Goal: Information Seeking & Learning: Learn about a topic

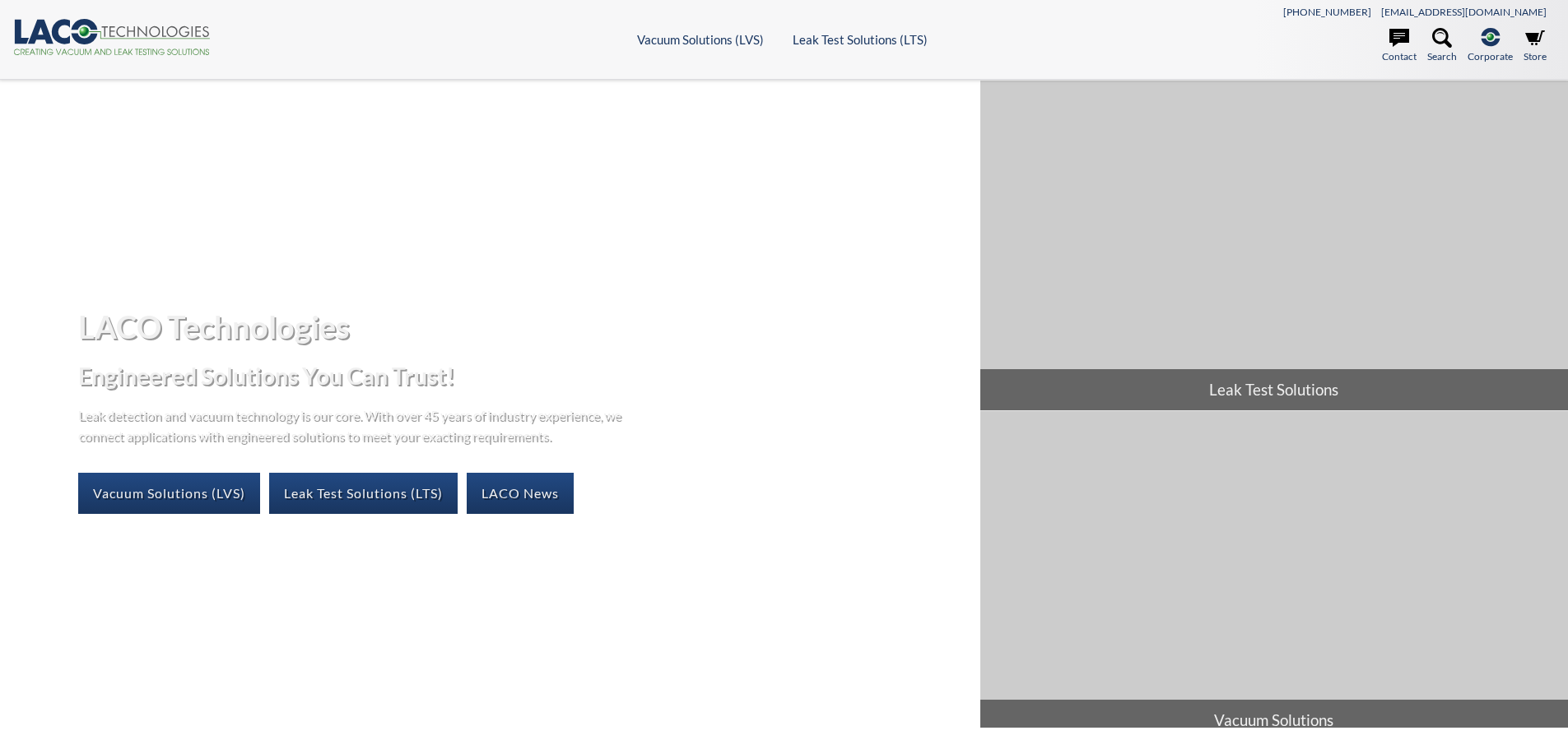
select select "Language Translate Widget"
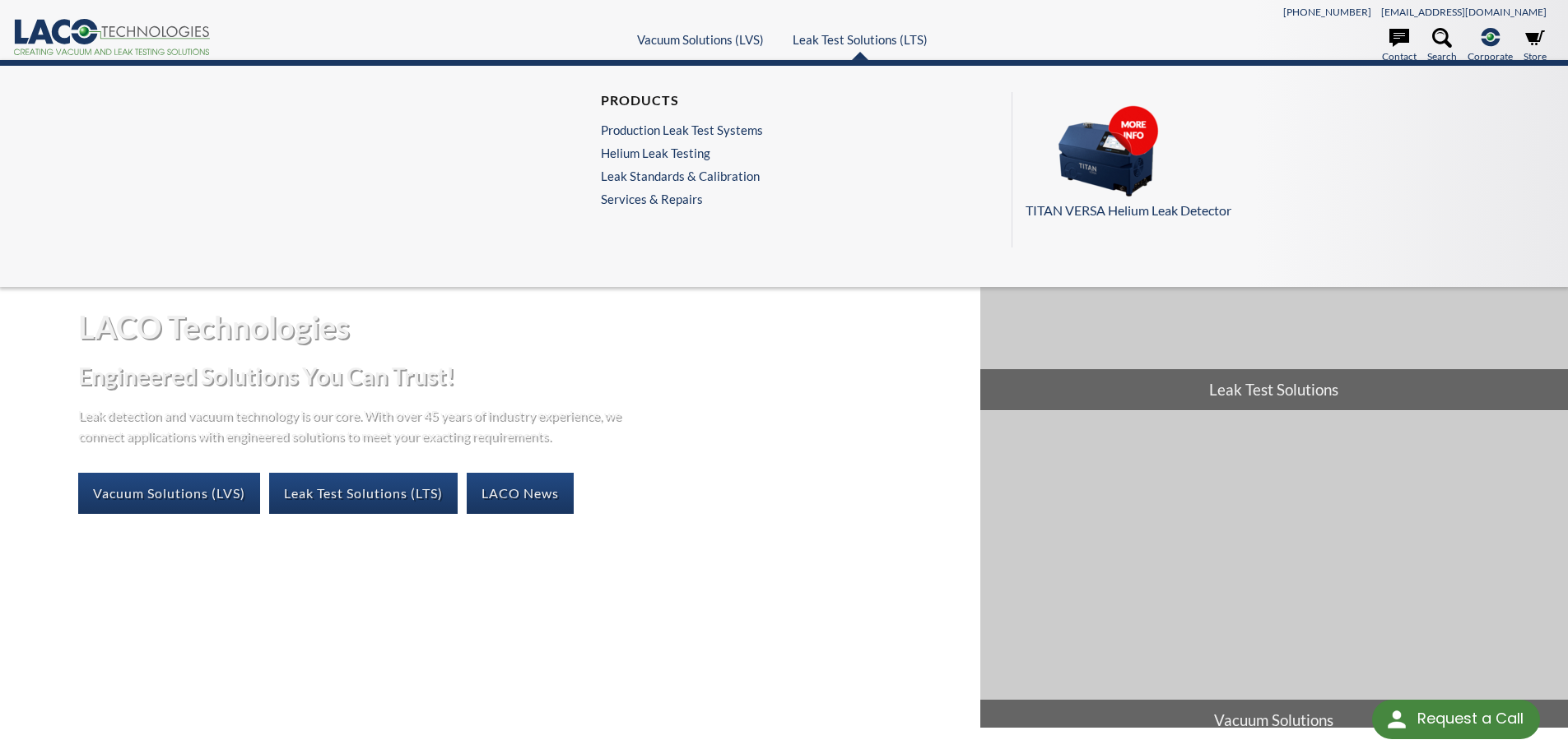
click at [677, 206] on ul "Products Production Leak Test Systems Helium Leak Testing Leak Standards & Cali…" at bounding box center [686, 169] width 170 height 155
click at [677, 200] on link "Services & Repairs" at bounding box center [686, 198] width 170 height 15
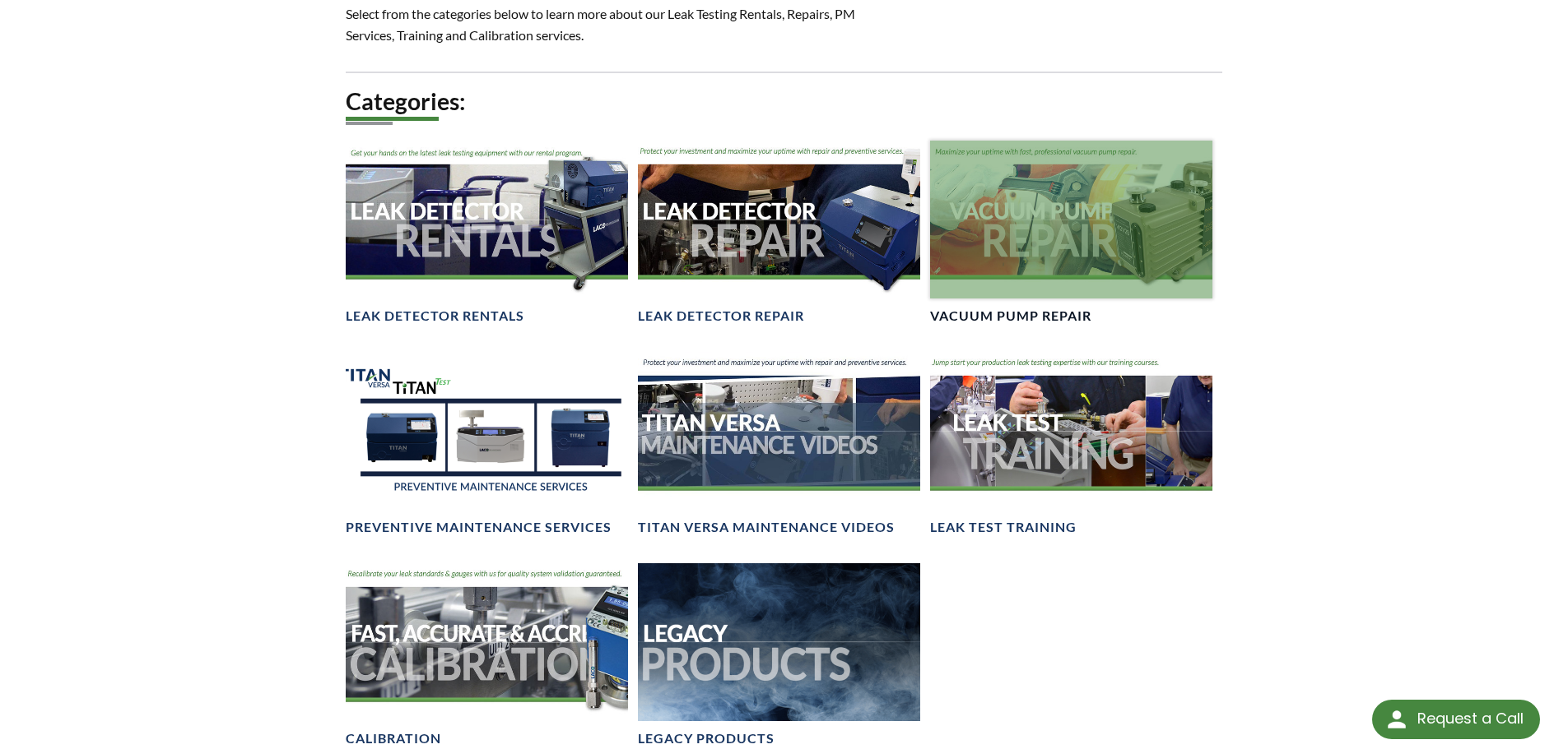
scroll to position [975, 0]
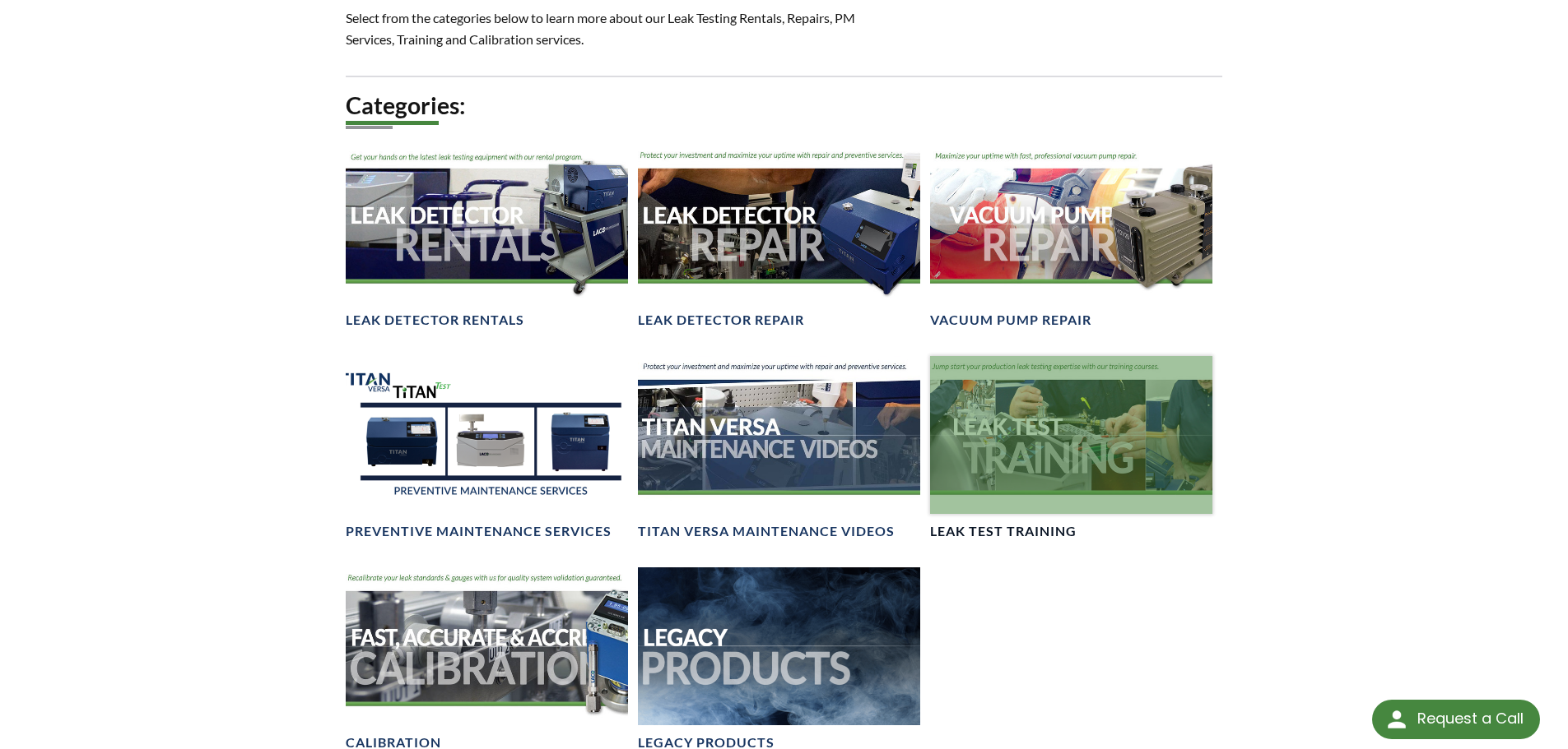
click at [1096, 415] on div at bounding box center [1071, 436] width 282 height 159
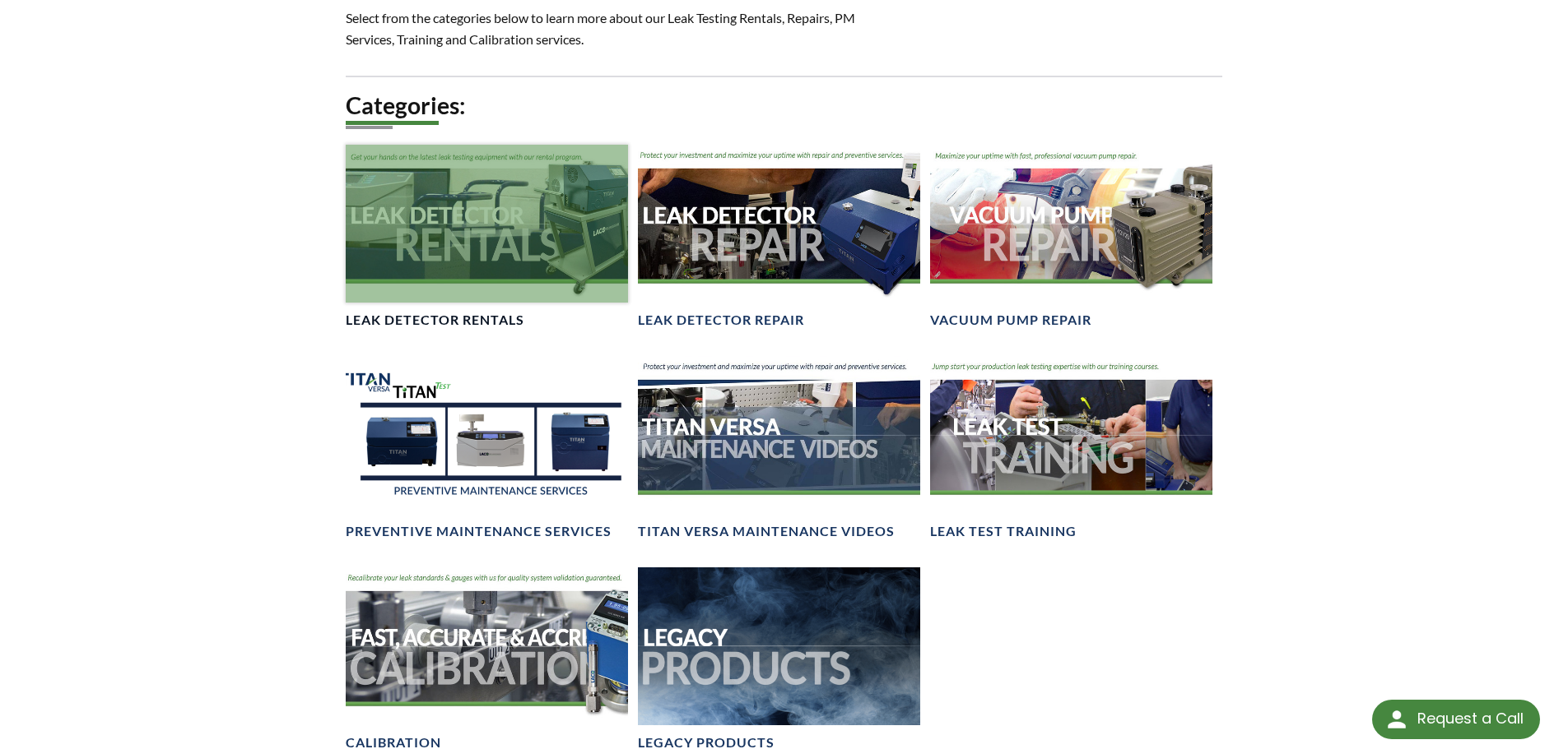
click at [512, 241] on div at bounding box center [486, 224] width 282 height 159
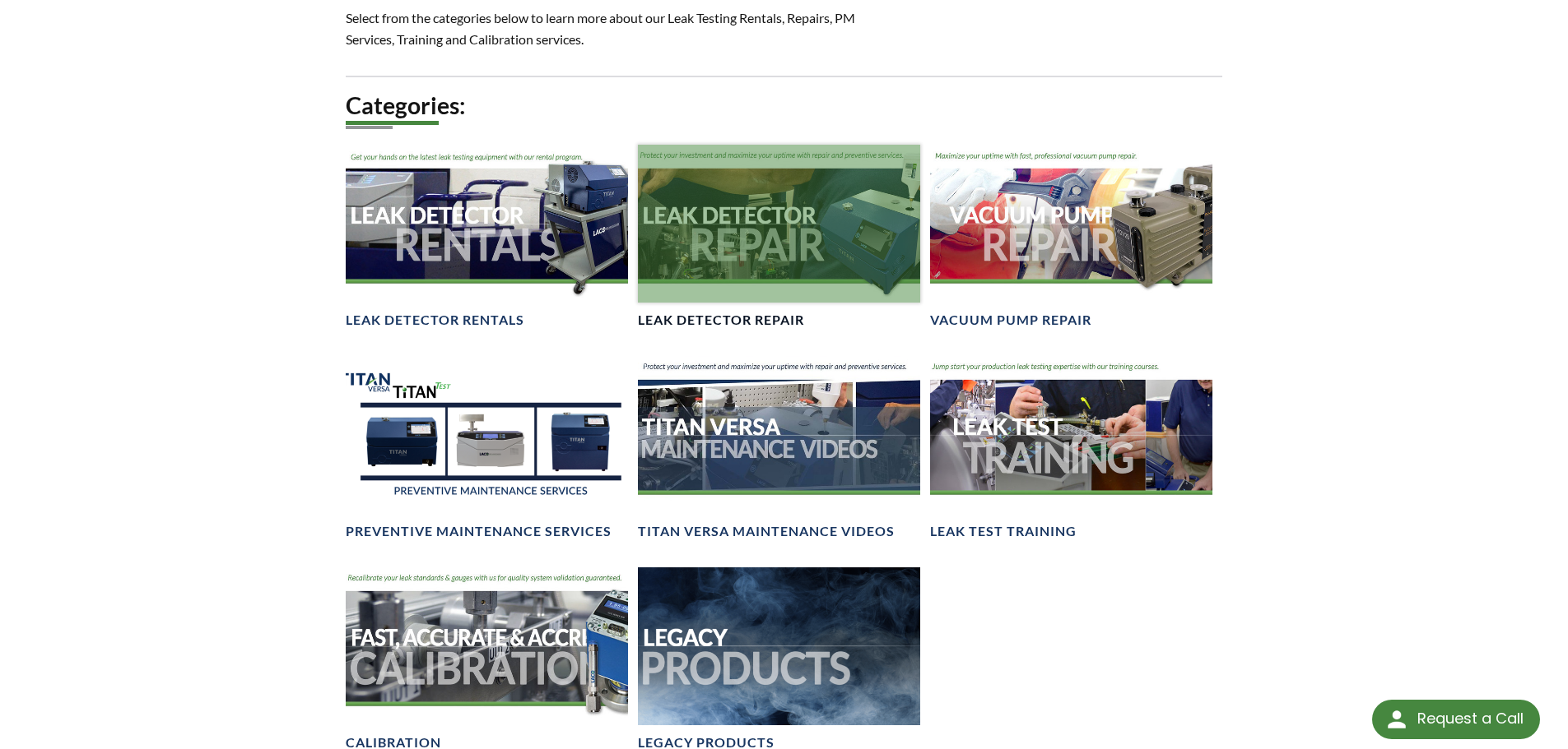
click at [734, 219] on div at bounding box center [778, 224] width 282 height 159
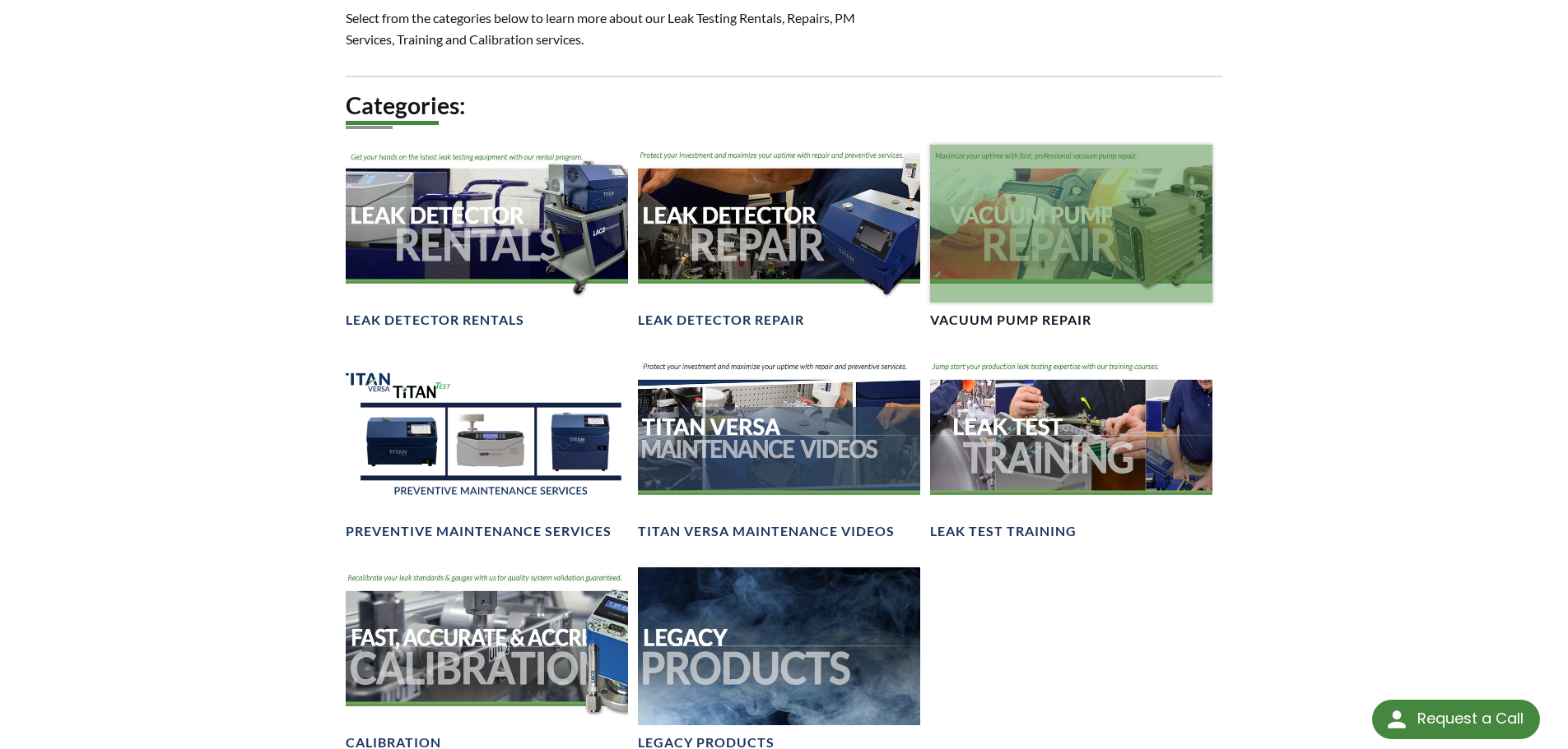
click at [1059, 198] on div at bounding box center [1071, 224] width 282 height 159
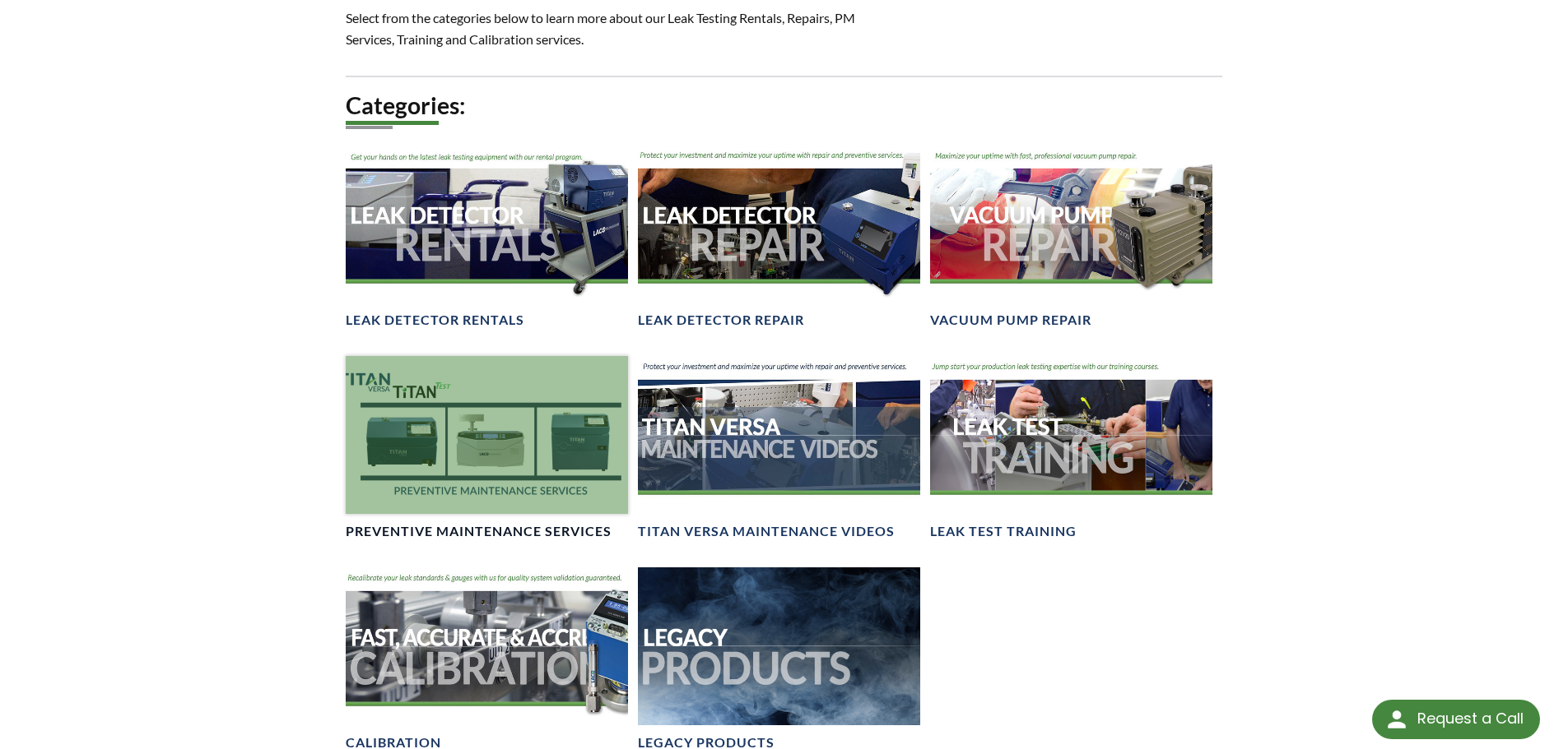
click at [488, 415] on div at bounding box center [486, 436] width 282 height 159
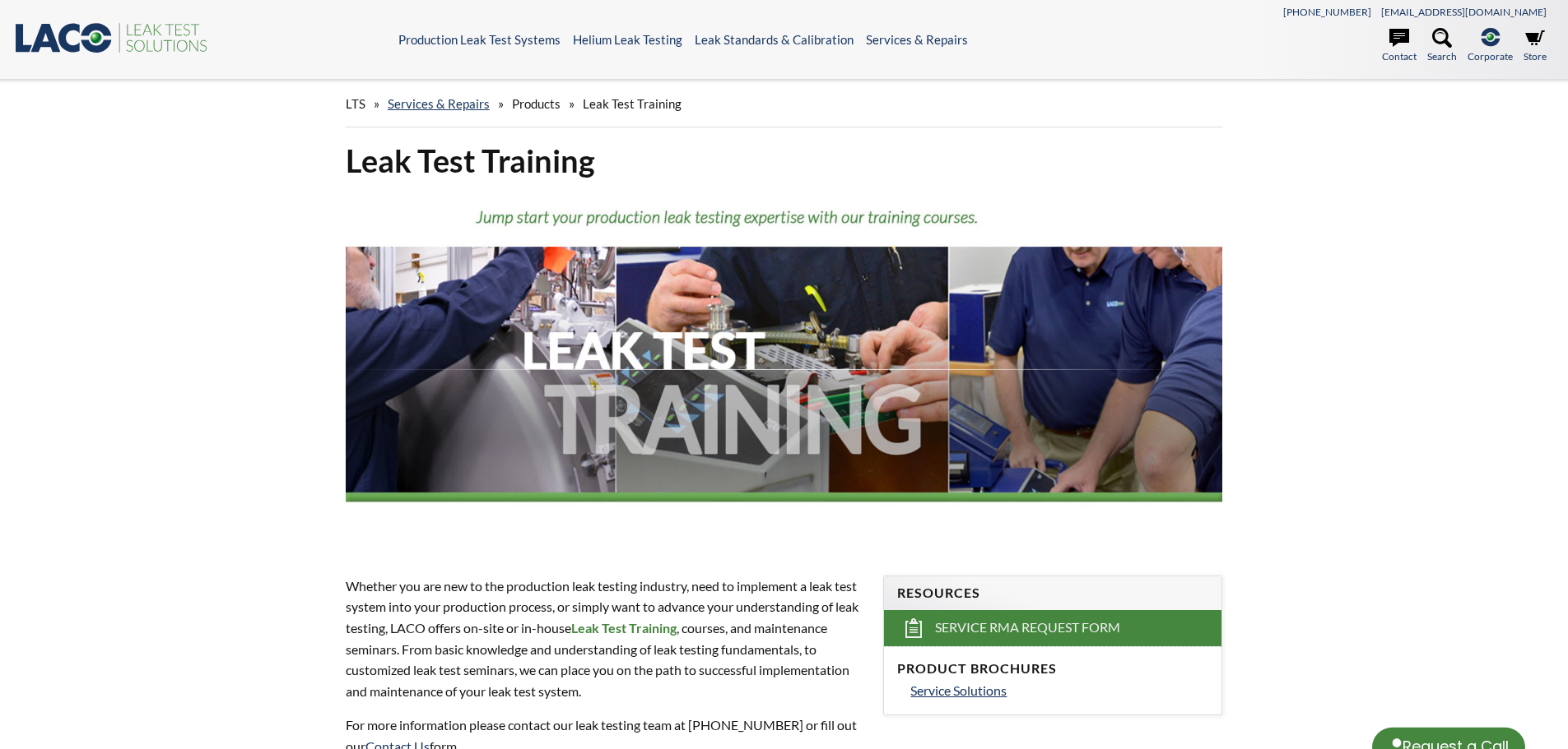
select select "Language Translate Widget"
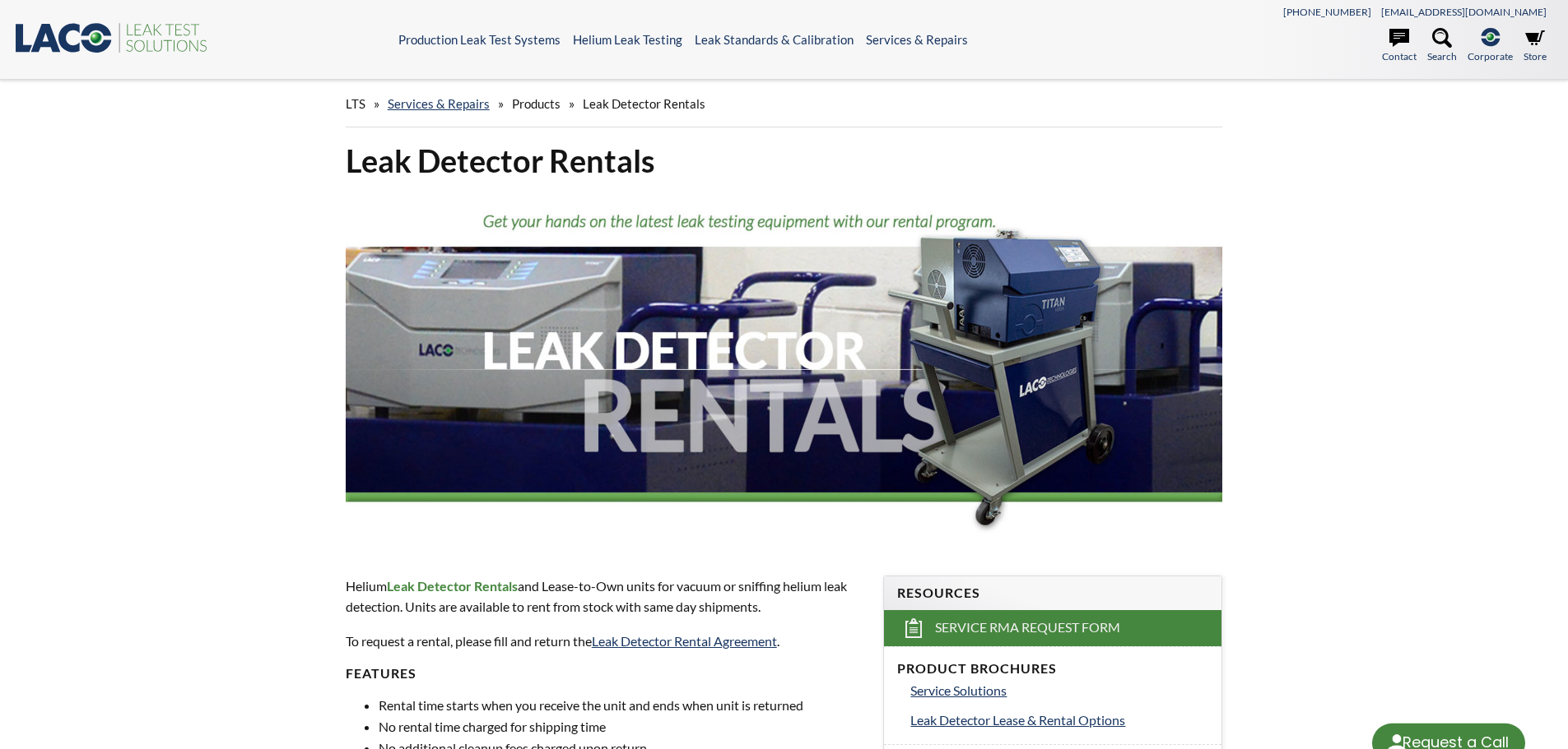
select select "Language Translate Widget"
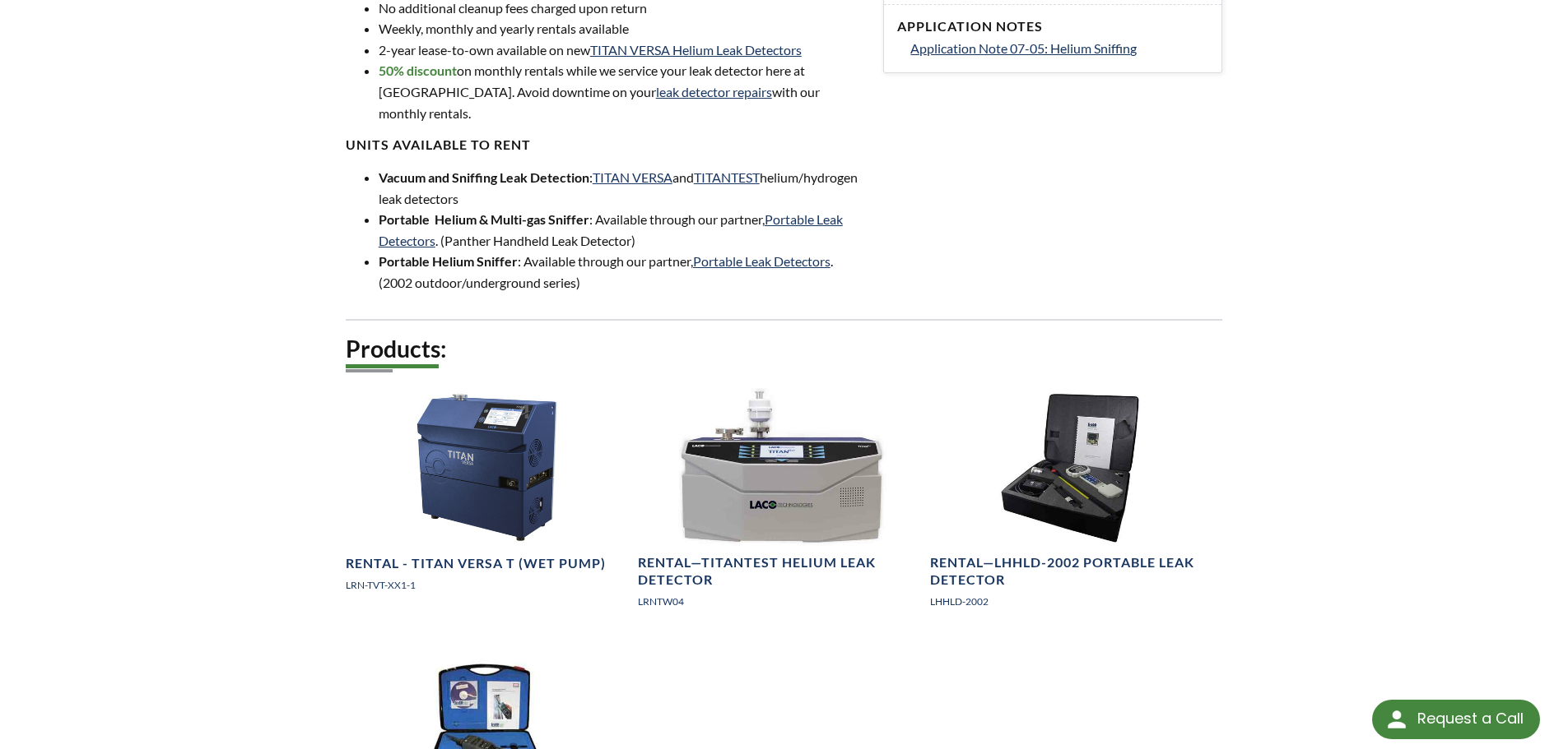
scroll to position [576, 0]
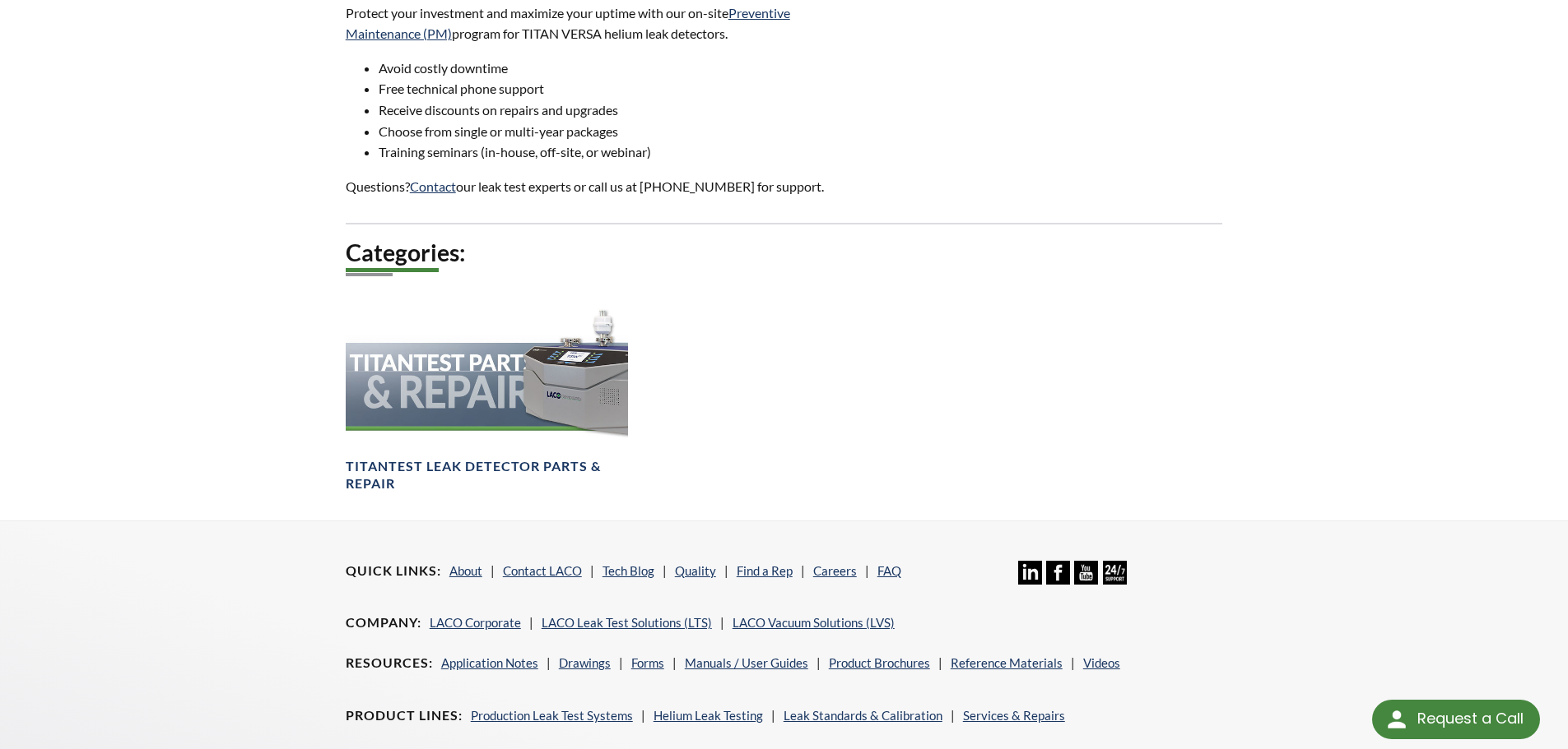
scroll to position [987, 0]
